Goal: Task Accomplishment & Management: Manage account settings

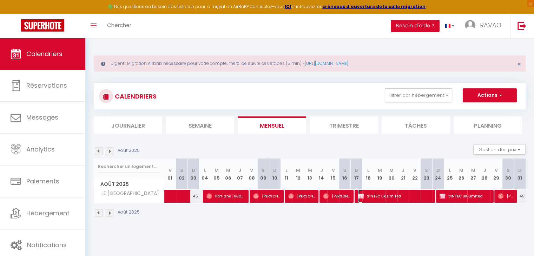
click at [404, 198] on span "SINTEC UK Limited" at bounding box center [394, 195] width 73 height 13
select select "OK"
select select "0"
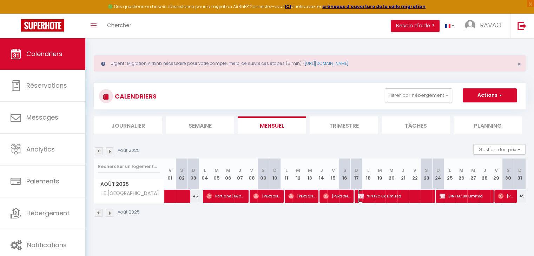
select select "1"
select select
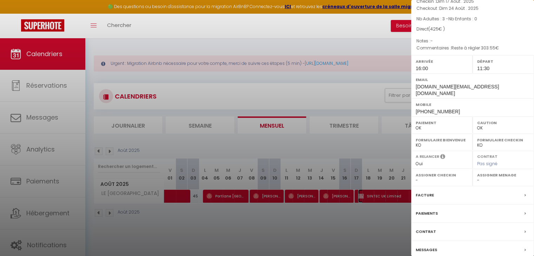
scroll to position [81, 0]
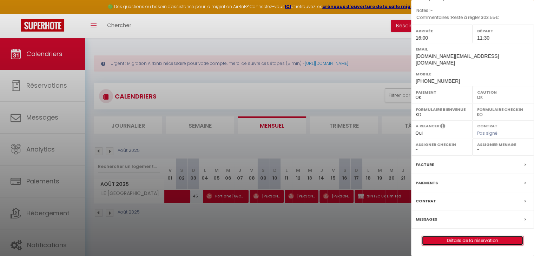
click at [438, 241] on link "Détails de la réservation" at bounding box center [472, 240] width 101 height 9
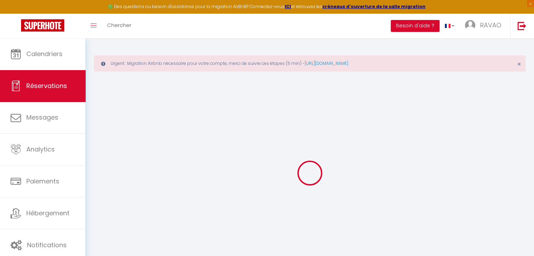
type input "SINTEC"
type input "UK Limited"
type input "[DOMAIN_NAME][EMAIL_ADDRESS][DOMAIN_NAME]"
type input "[EMAIL_ADDRESS][DOMAIN_NAME]"
type input "[PHONE_NUMBER]"
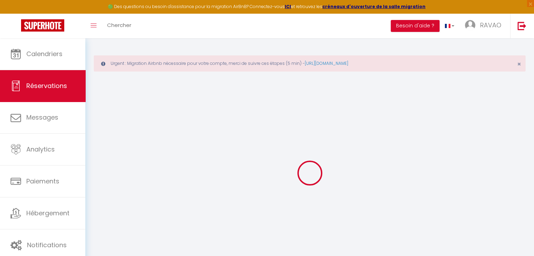
type input "NW10 7PA"
type input "Unit [GEOGRAPHIC_DATA]"
type input "[GEOGRAPHIC_DATA]"
select select "GB"
select select "67803"
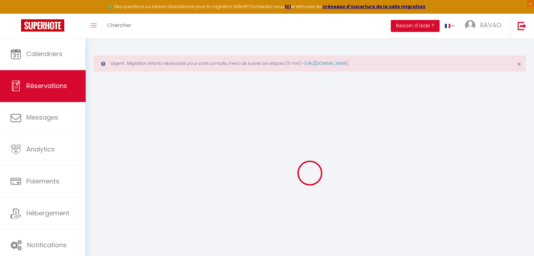
select select "1"
type input "Dim 17 Août 2025"
select select
type input "Dim 24 Août 2025"
select select
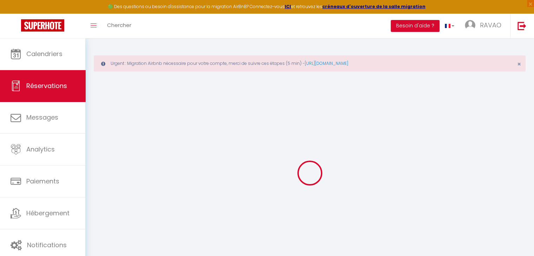
type input "3"
select select "12"
select select
type input "336"
checkbox input "true"
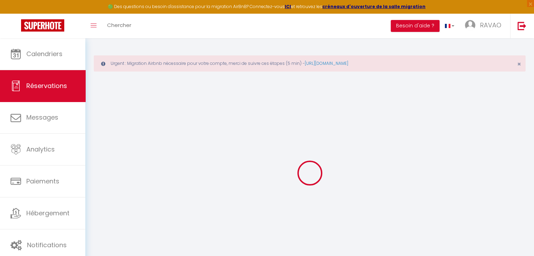
type input "0"
select select
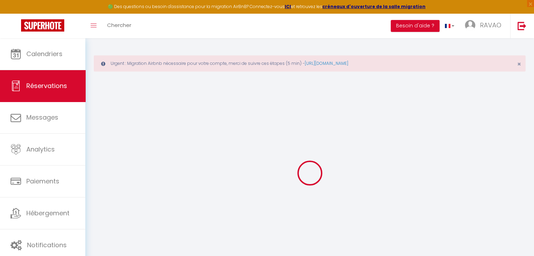
select select
select select "15"
checkbox input "true"
select select
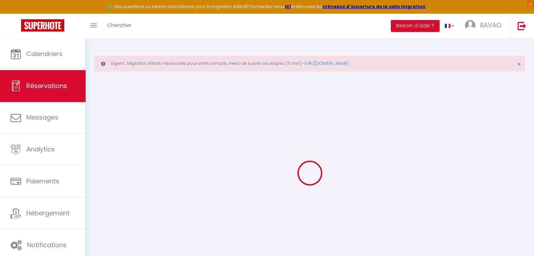
checkbox input "true"
select select
checkbox input "true"
type textarea "Reste à régler 303.55€"
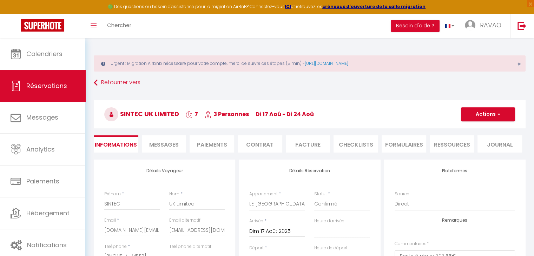
type input "89"
select select
checkbox input "true"
select select "16:00"
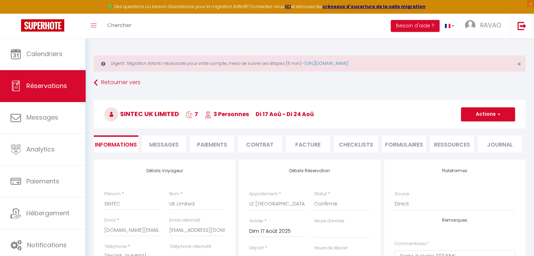
select select "11:30"
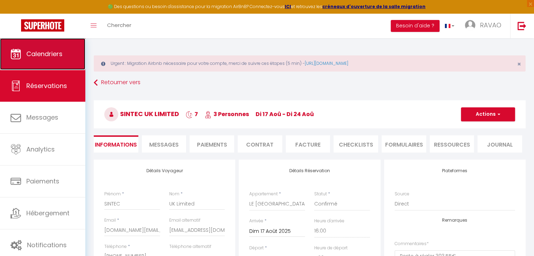
click at [50, 59] on link "Calendriers" at bounding box center [42, 54] width 85 height 32
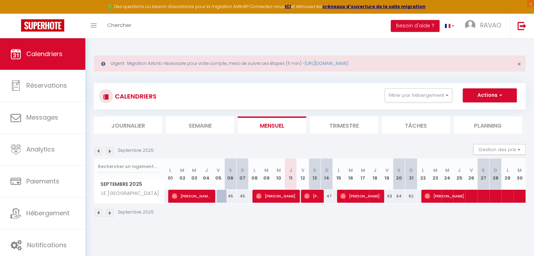
click at [95, 150] on img at bounding box center [99, 151] width 8 height 8
select select
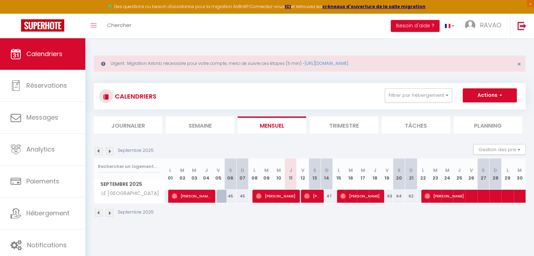
select select
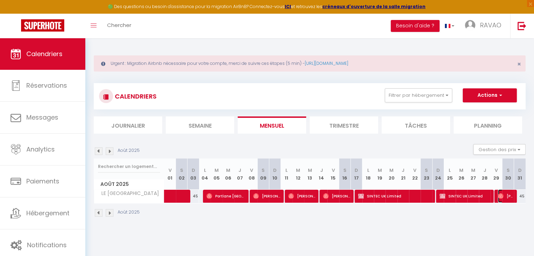
click at [500, 196] on img at bounding box center [501, 196] width 6 height 6
select select "OK"
select select "1"
select select "0"
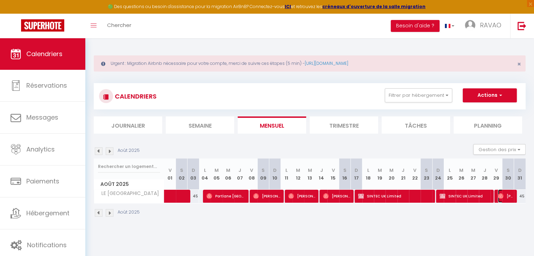
select select "1"
select select
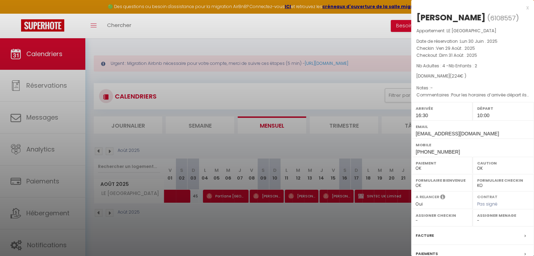
click at [357, 155] on div at bounding box center [267, 128] width 534 height 256
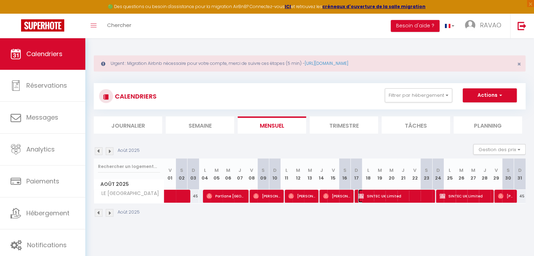
click at [373, 195] on span "SINTEC UK Limited" at bounding box center [394, 195] width 73 height 13
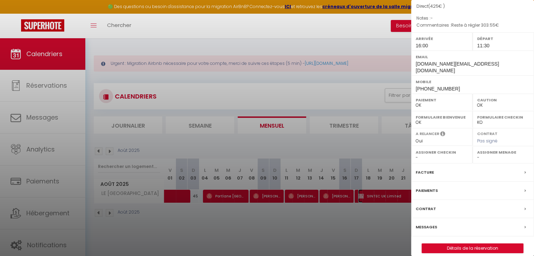
scroll to position [81, 0]
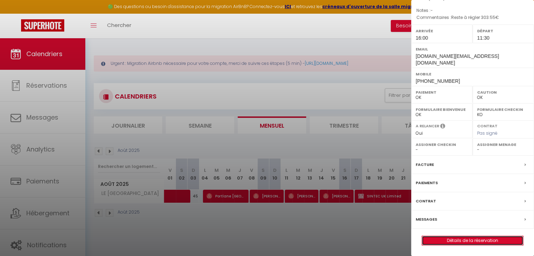
click at [452, 243] on link "Détails de la réservation" at bounding box center [472, 240] width 101 height 9
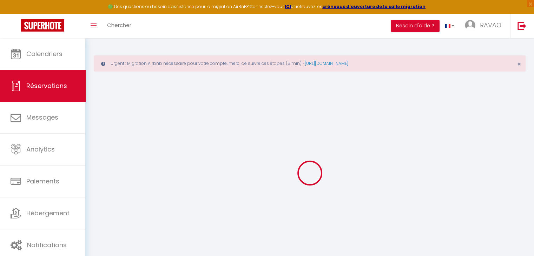
type input "SINTEC"
type input "UK Limited"
type input "[DOMAIN_NAME][EMAIL_ADDRESS][DOMAIN_NAME]"
type input "[EMAIL_ADDRESS][DOMAIN_NAME]"
type input "[PHONE_NUMBER]"
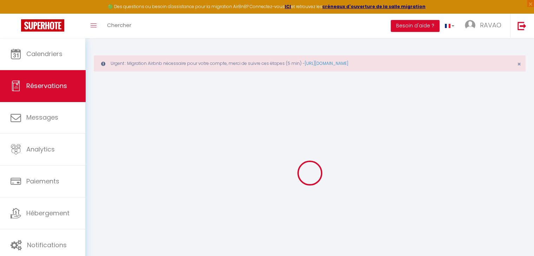
type input "NW10 7PA"
type input "Unit [GEOGRAPHIC_DATA]"
type input "[GEOGRAPHIC_DATA]"
select select "GB"
select select "67803"
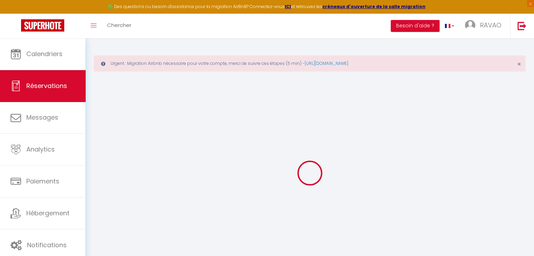
select select "1"
type input "Dim 17 Août 2025"
select select
type input "Dim 24 Août 2025"
select select
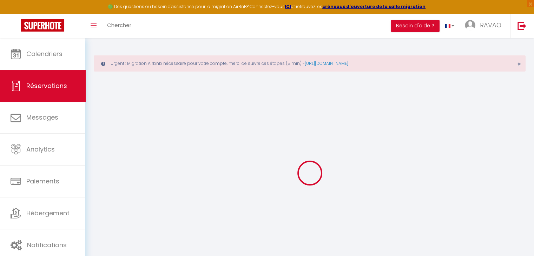
type input "3"
select select "12"
select select
type input "336"
checkbox input "true"
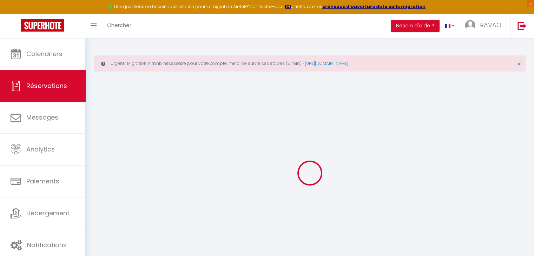
type input "0"
select select
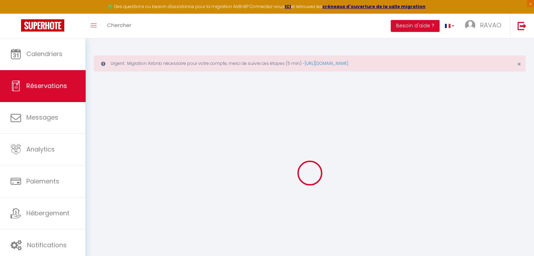
select select
select select "15"
checkbox input "true"
select select
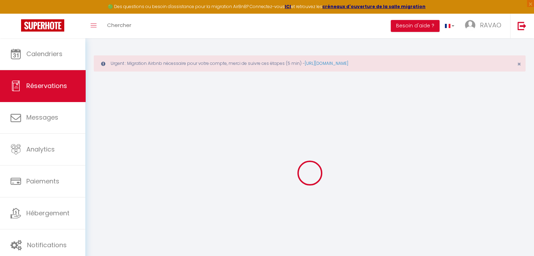
checkbox input "true"
select select
checkbox input "true"
type textarea "Reste à régler 303.55€"
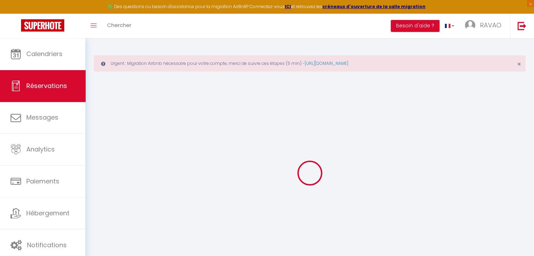
select select
checkbox input "true"
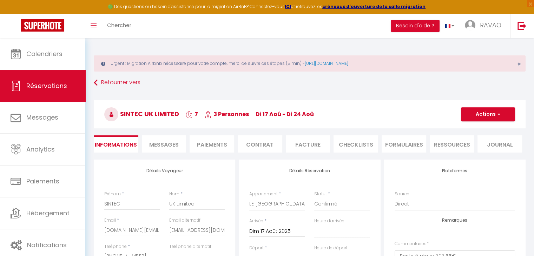
type input "89"
select select
checkbox input "true"
select select "16:00"
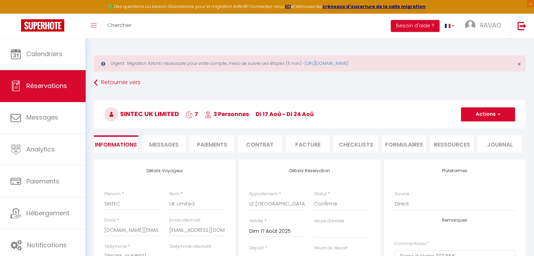
select select "11:30"
click at [477, 114] on button "Actions" at bounding box center [488, 114] width 54 height 14
click at [474, 149] on link "Supprimer" at bounding box center [480, 148] width 55 height 9
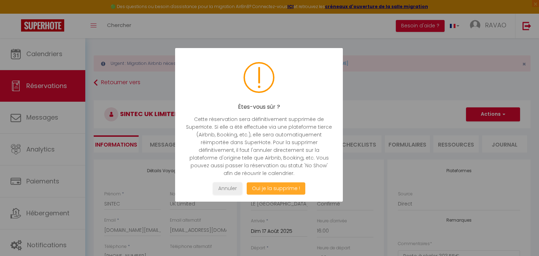
click at [284, 191] on button "Oui je la supprime !" at bounding box center [276, 188] width 59 height 12
select select "not_cancelled"
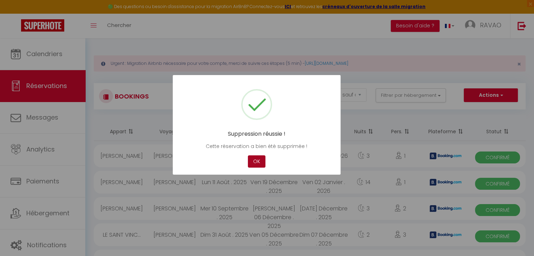
click at [251, 163] on button "OK" at bounding box center [257, 161] width 18 height 12
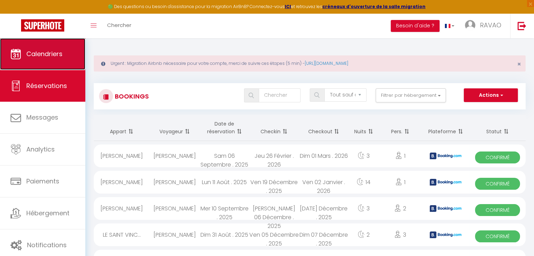
click at [75, 65] on link "Calendriers" at bounding box center [42, 54] width 85 height 32
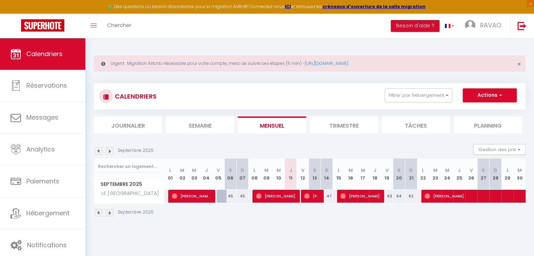
click at [99, 152] on img at bounding box center [99, 151] width 8 height 8
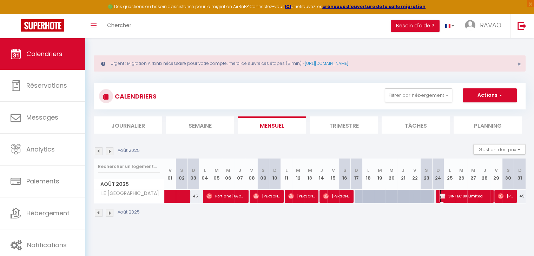
click at [451, 198] on span "SINTEC UK Limited" at bounding box center [464, 195] width 50 height 13
select select "KO"
select select "OK"
select select "0"
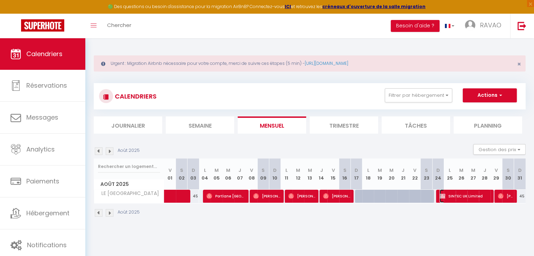
select select "1"
select select
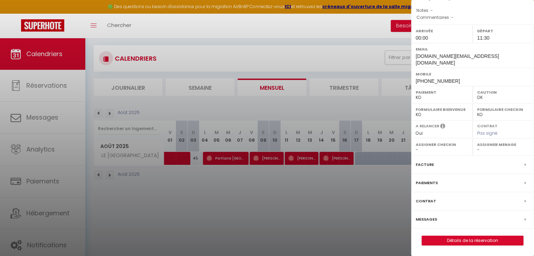
scroll to position [38, 0]
click at [445, 242] on link "Détails de la réservation" at bounding box center [472, 240] width 101 height 9
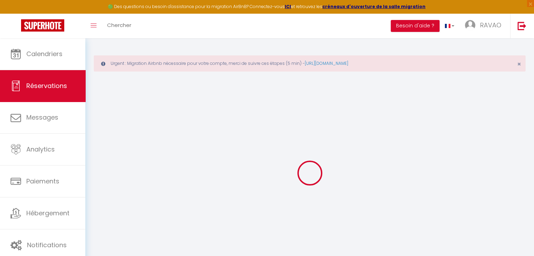
select select
checkbox input "true"
select select
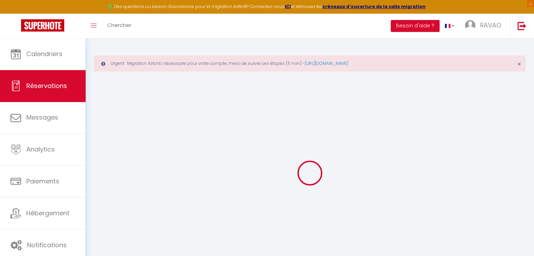
checkbox input "true"
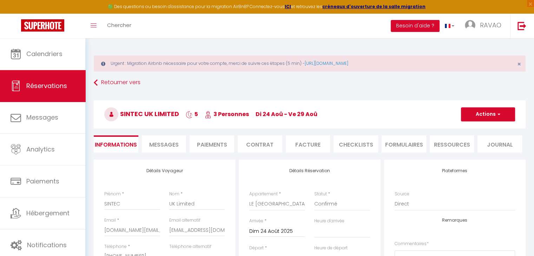
select select
checkbox input "true"
select select
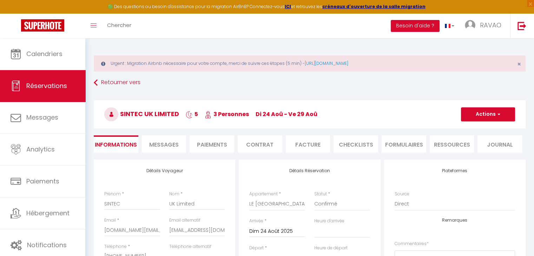
checkbox input "true"
select select "00:00"
select select "11:30"
click at [479, 114] on button "Actions" at bounding box center [488, 114] width 54 height 14
click at [473, 146] on link "Supprimer" at bounding box center [480, 148] width 55 height 9
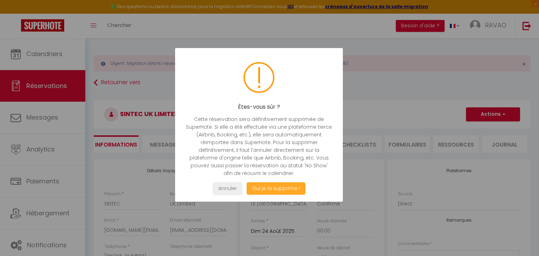
click at [297, 192] on button "Oui je la supprime !" at bounding box center [276, 188] width 59 height 12
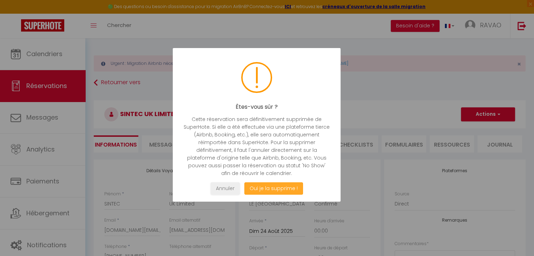
select select "not_cancelled"
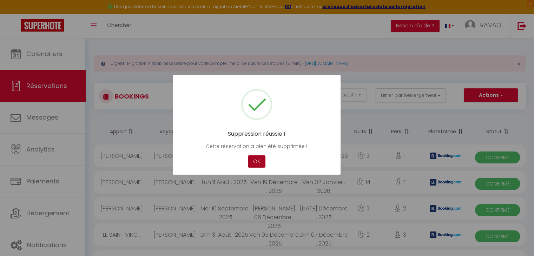
click at [262, 161] on button "OK" at bounding box center [257, 161] width 18 height 12
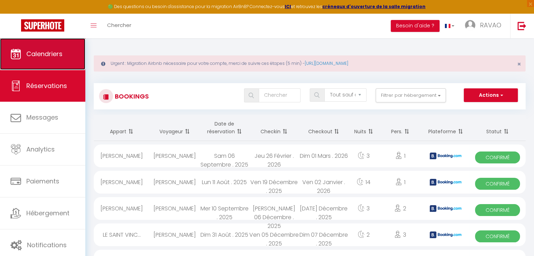
click at [53, 62] on link "Calendriers" at bounding box center [42, 54] width 85 height 32
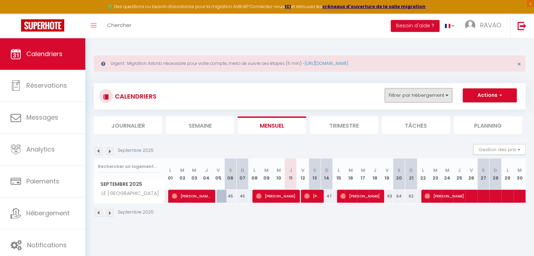
click at [401, 95] on button "Filtrer par hébergement" at bounding box center [418, 95] width 67 height 14
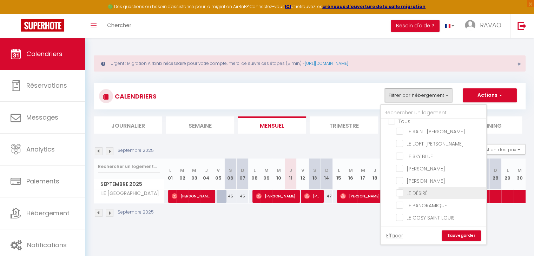
scroll to position [15, 0]
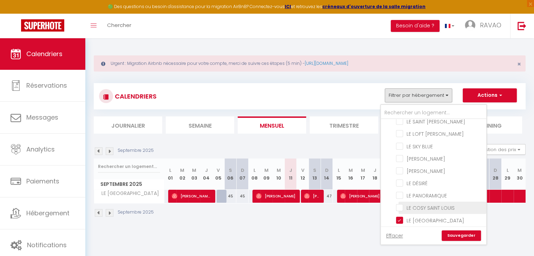
click at [416, 205] on input "LE COSY SAINT LOUIS" at bounding box center [440, 207] width 88 height 7
checkbox input "true"
checkbox input "false"
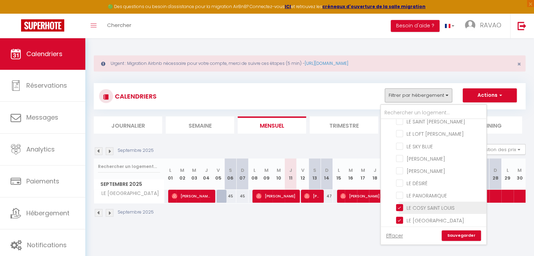
checkbox input "false"
click at [413, 216] on input "LE [GEOGRAPHIC_DATA]" at bounding box center [440, 219] width 88 height 7
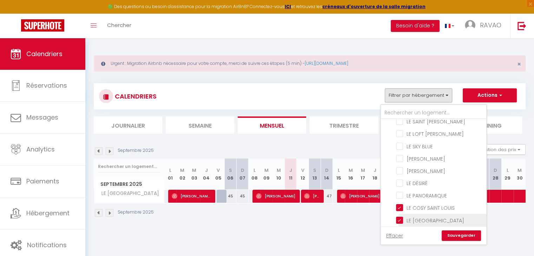
checkbox input "false"
click at [456, 233] on link "Sauvegarder" at bounding box center [460, 236] width 39 height 11
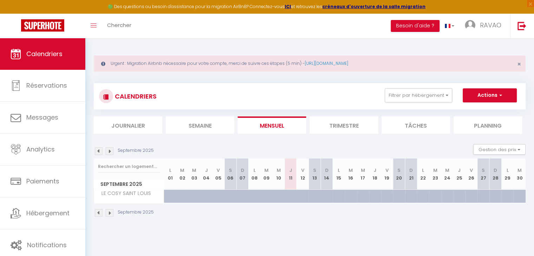
click at [100, 153] on img at bounding box center [99, 151] width 8 height 8
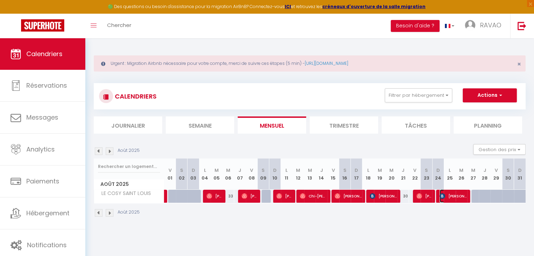
click at [466, 195] on span "[PERSON_NAME]" at bounding box center [452, 195] width 27 height 13
select select "OK"
select select "KO"
select select "0"
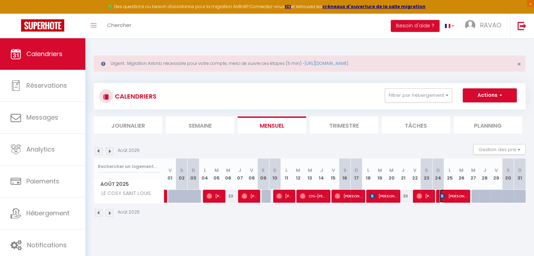
select select "1"
select select
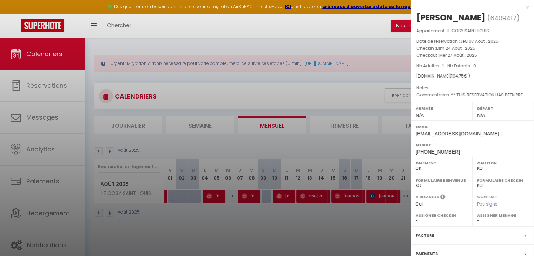
click at [348, 221] on div at bounding box center [267, 128] width 534 height 256
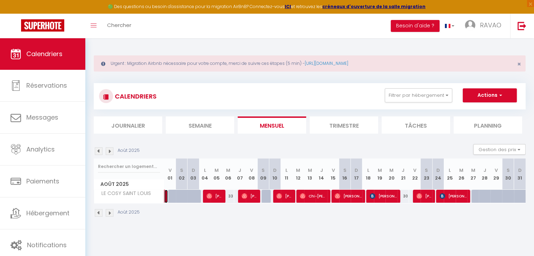
click at [164, 195] on link at bounding box center [166, 196] width 4 height 13
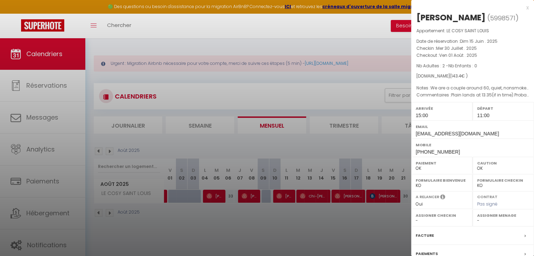
click at [189, 233] on div at bounding box center [267, 128] width 534 height 256
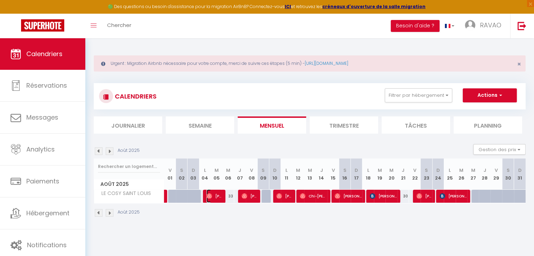
click at [212, 199] on span "[PERSON_NAME]" at bounding box center [213, 195] width 15 height 13
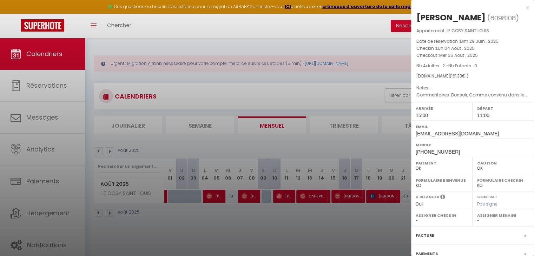
click at [368, 196] on div at bounding box center [267, 128] width 534 height 256
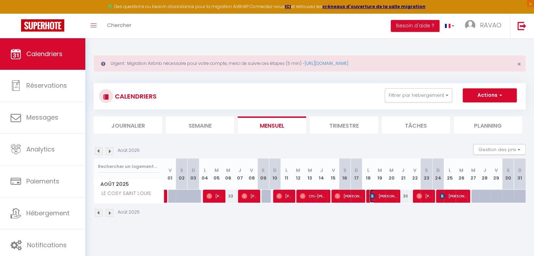
click at [377, 198] on span "[PERSON_NAME]" at bounding box center [382, 195] width 27 height 13
select select "KO"
select select "0"
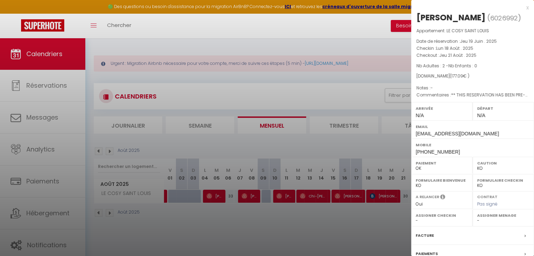
click at [371, 210] on div at bounding box center [267, 128] width 534 height 256
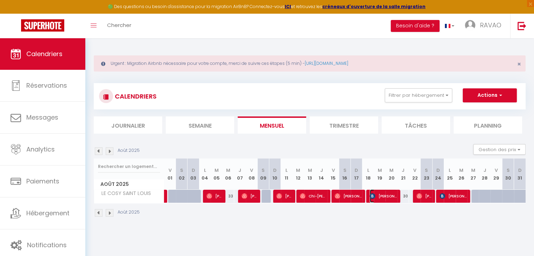
click at [383, 199] on span "[PERSON_NAME]" at bounding box center [382, 195] width 27 height 13
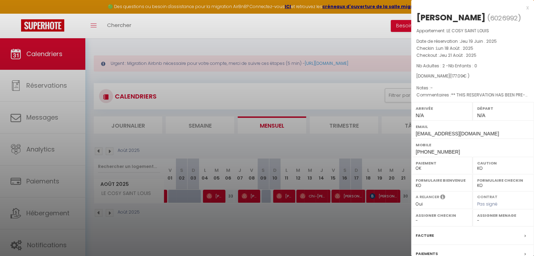
click at [366, 230] on div at bounding box center [267, 128] width 534 height 256
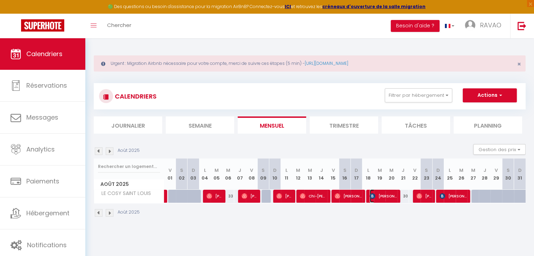
click at [376, 194] on span "[PERSON_NAME]" at bounding box center [382, 195] width 27 height 13
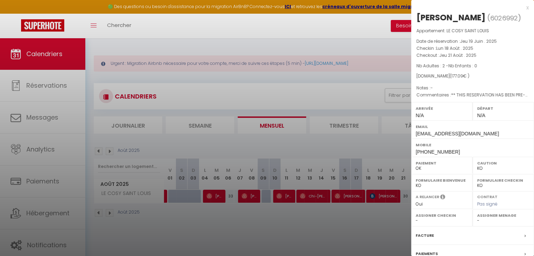
click at [376, 194] on div at bounding box center [267, 128] width 534 height 256
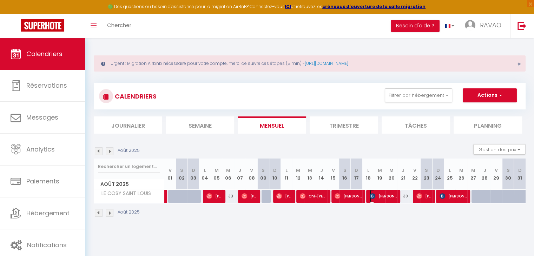
click at [380, 197] on span "[PERSON_NAME]" at bounding box center [382, 195] width 27 height 13
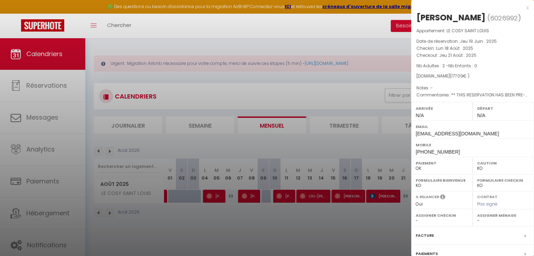
click at [386, 219] on div at bounding box center [267, 128] width 534 height 256
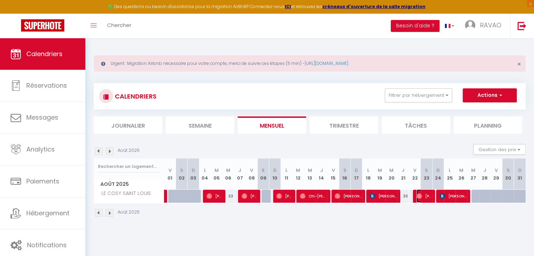
click at [420, 198] on img at bounding box center [419, 196] width 6 height 6
select select "OK"
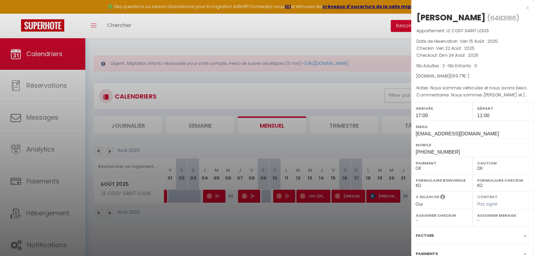
click at [356, 222] on div at bounding box center [267, 128] width 534 height 256
